Goal: Find specific page/section: Find specific page/section

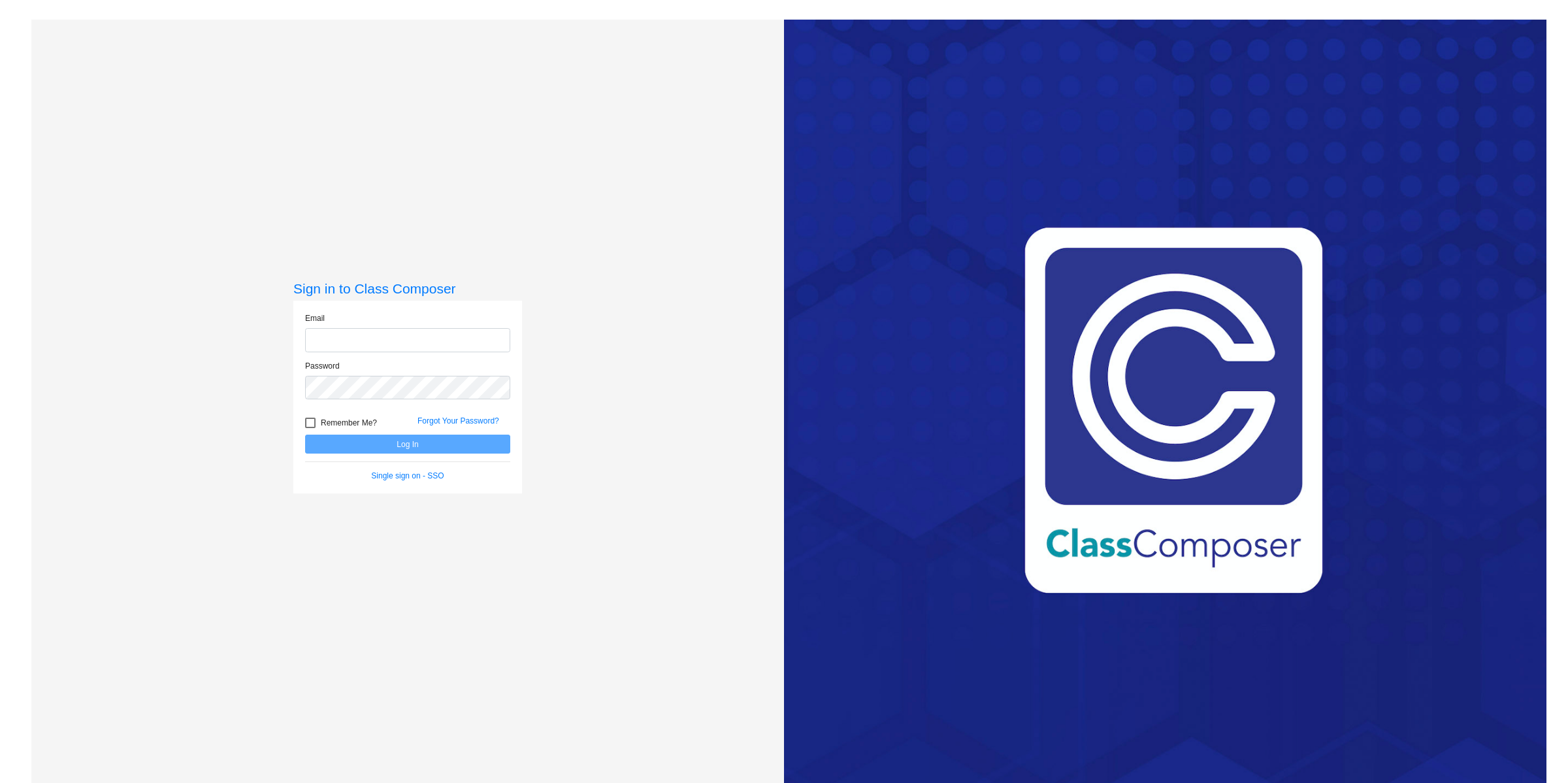
type input "[EMAIL_ADDRESS][DOMAIN_NAME]"
click at [357, 445] on button "Log In" at bounding box center [407, 445] width 205 height 19
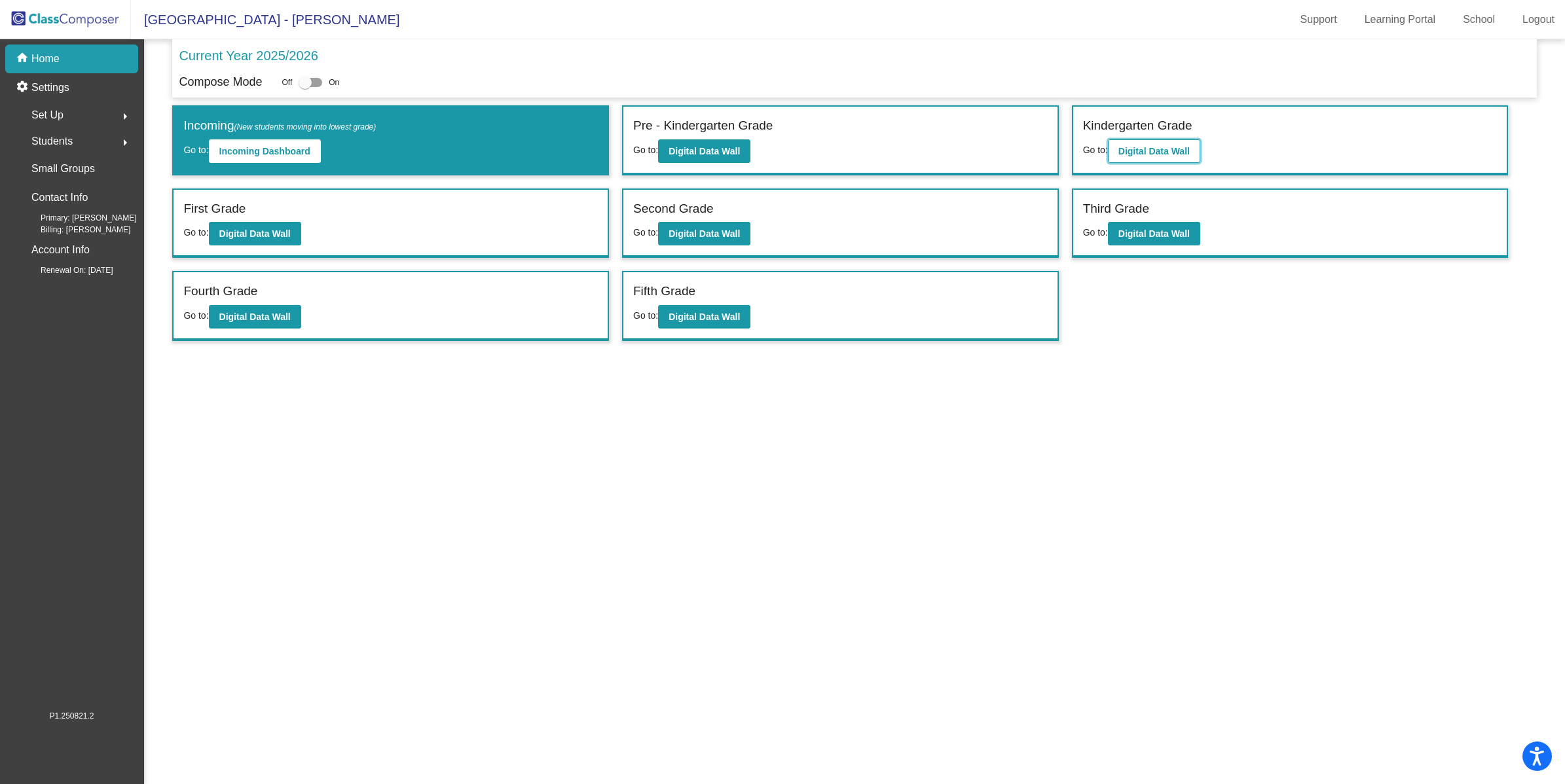
click at [1137, 146] on b "Digital Data Wall" at bounding box center [1154, 151] width 72 height 10
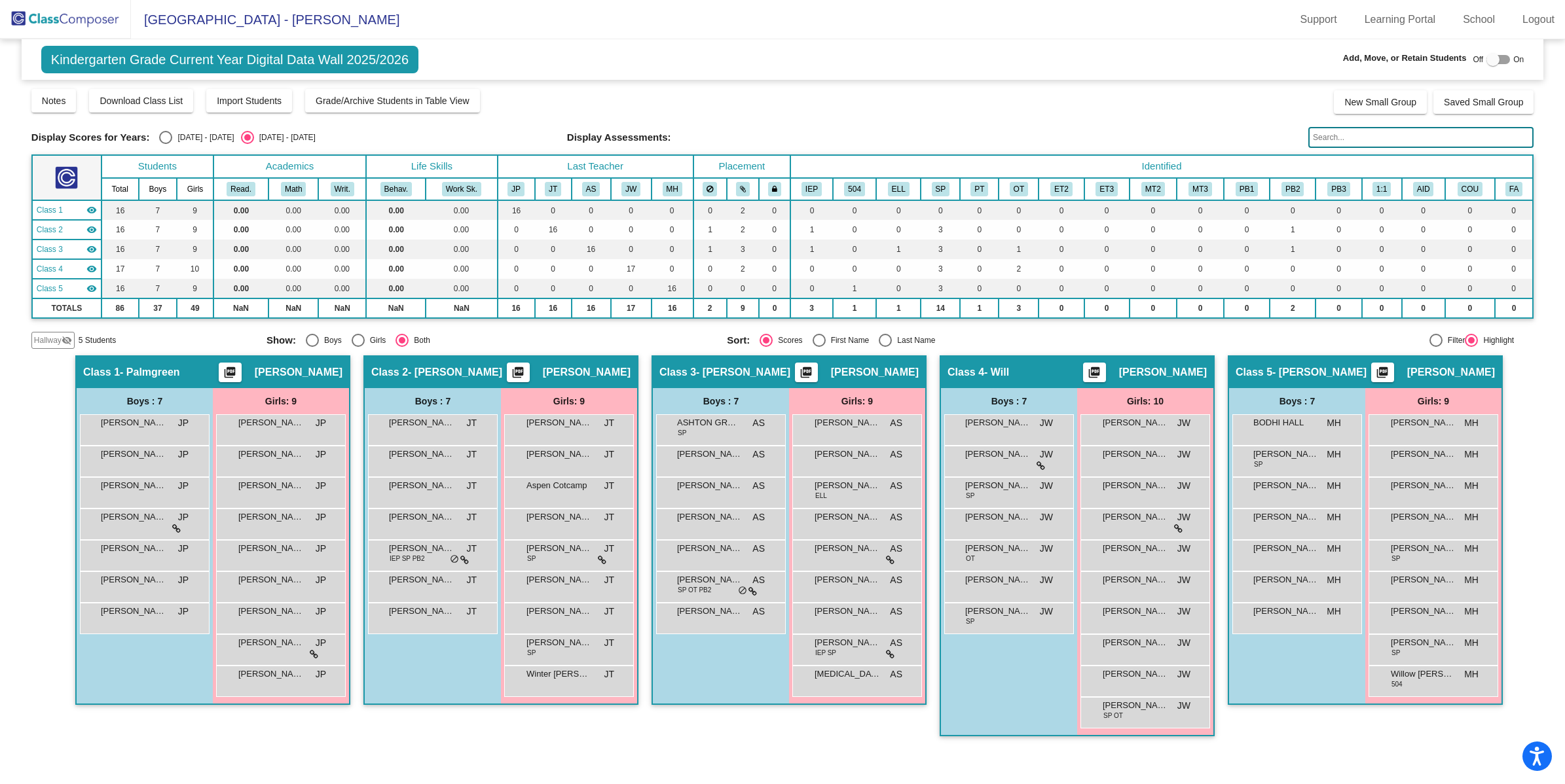
click at [63, 27] on img at bounding box center [65, 19] width 131 height 38
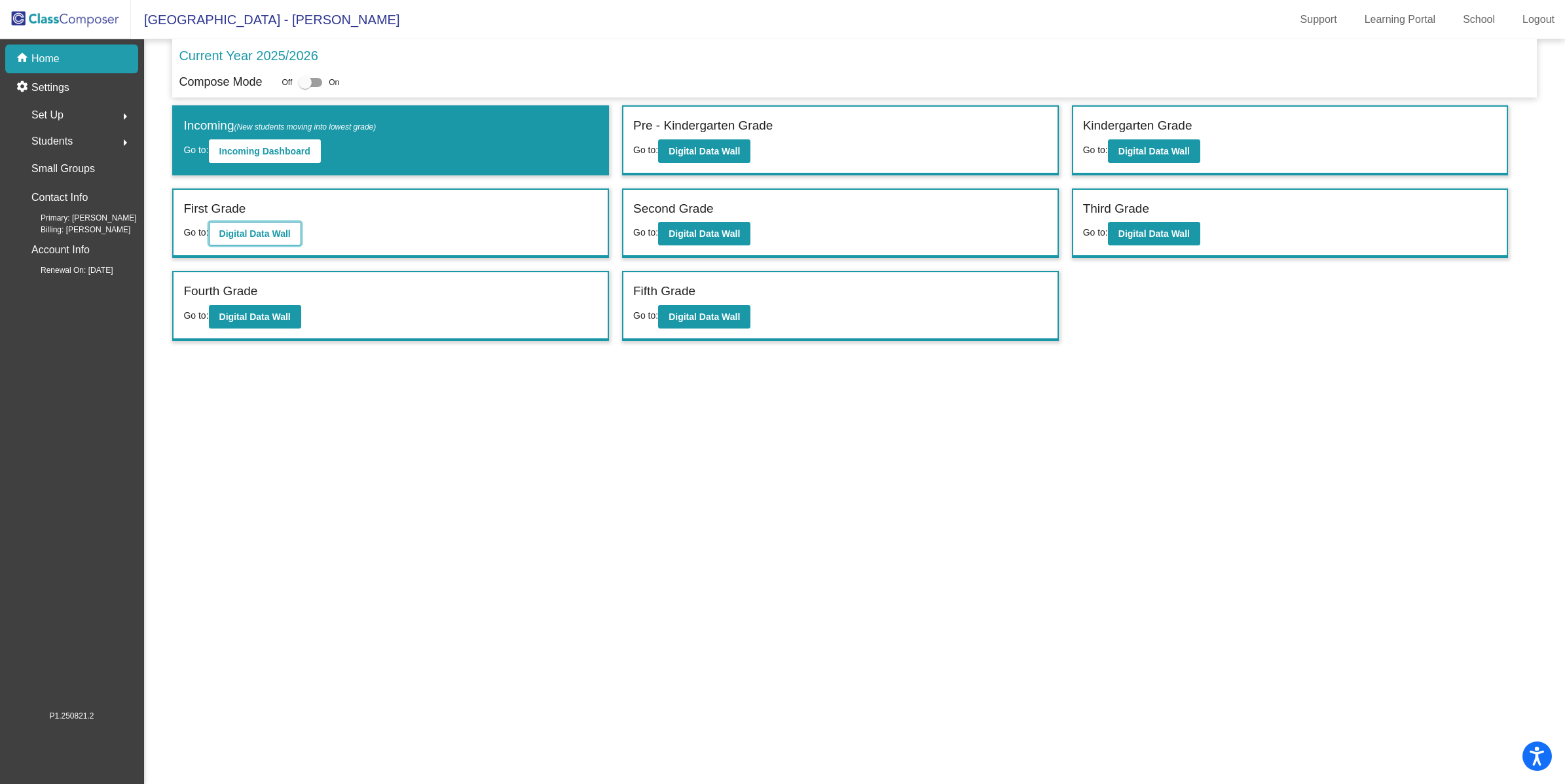
click at [283, 235] on b "Digital Data Wall" at bounding box center [255, 233] width 72 height 10
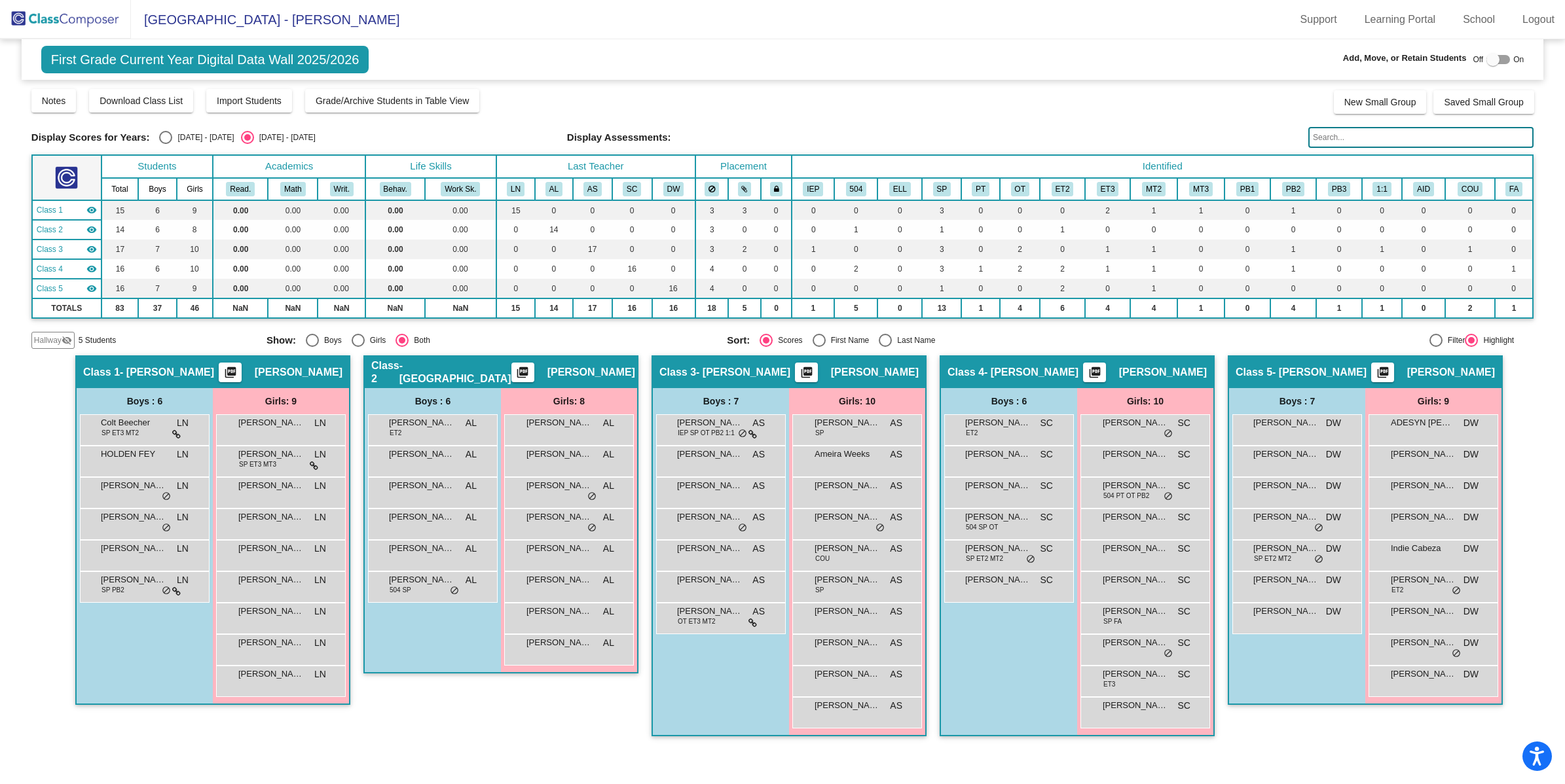
click at [78, 21] on img at bounding box center [65, 19] width 131 height 38
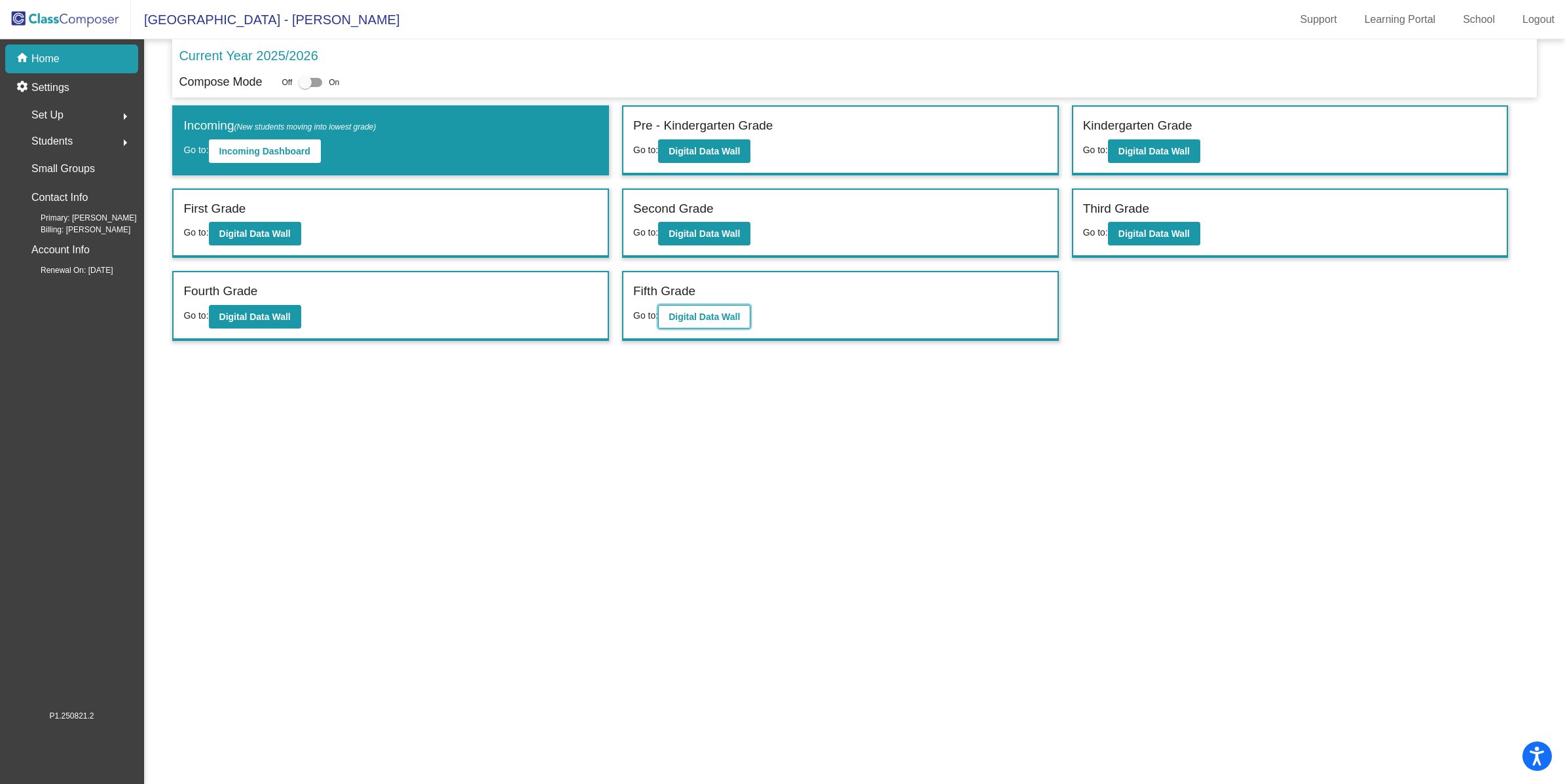
click at [699, 325] on button "Digital Data Wall" at bounding box center [704, 317] width 92 height 23
